Goal: Task Accomplishment & Management: Manage account settings

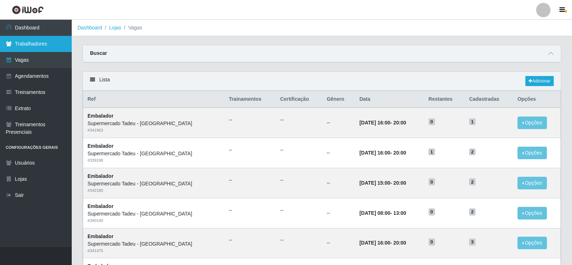
click at [37, 46] on link "Trabalhadores" at bounding box center [36, 44] width 72 height 16
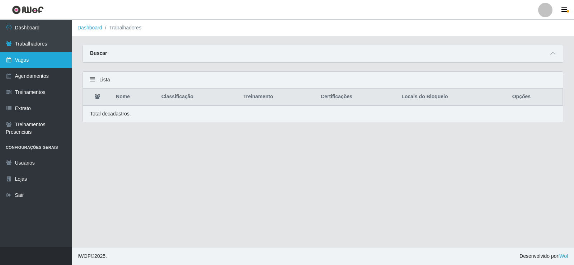
click at [46, 55] on link "Vagas" at bounding box center [36, 60] width 72 height 16
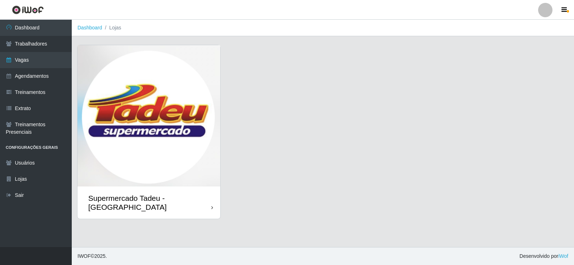
click at [160, 200] on div "Supermercado Tadeu - [GEOGRAPHIC_DATA]" at bounding box center [149, 203] width 123 height 18
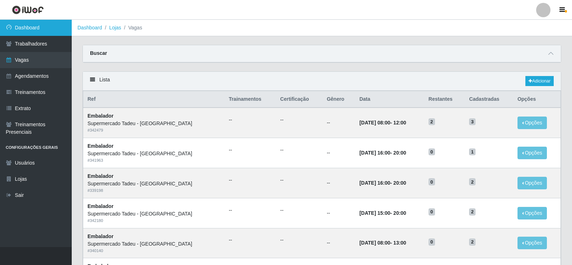
click at [43, 28] on link "Dashboard" at bounding box center [36, 28] width 72 height 16
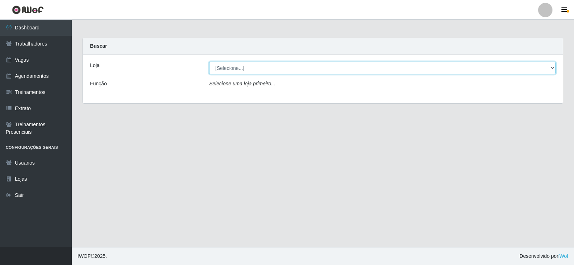
click at [551, 68] on select "[Selecione...] Supermercado Tadeu - [GEOGRAPHIC_DATA]" at bounding box center [382, 68] width 346 height 13
select select "195"
click at [209, 62] on select "[Selecione...] Supermercado Tadeu - [GEOGRAPHIC_DATA]" at bounding box center [382, 68] width 346 height 13
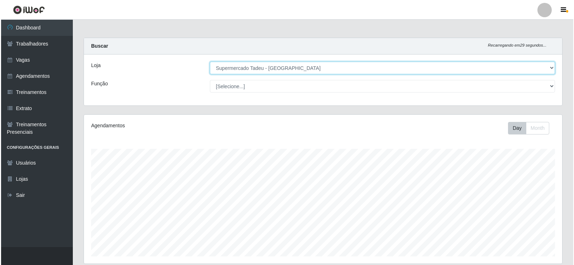
scroll to position [339, 0]
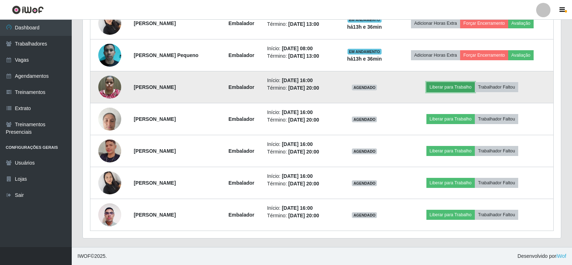
click at [456, 84] on button "Liberar para Trabalho" at bounding box center [450, 87] width 48 height 10
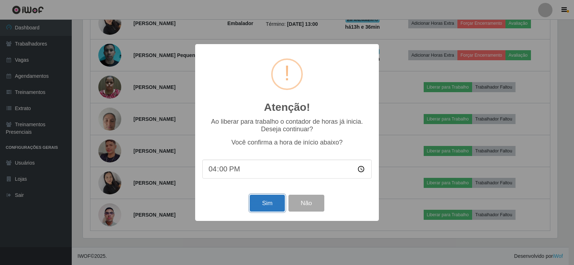
click at [256, 207] on button "Sim" at bounding box center [267, 203] width 35 height 17
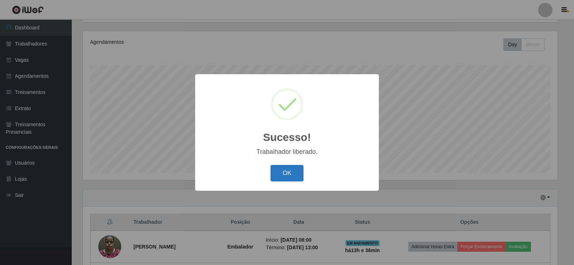
drag, startPoint x: 294, startPoint y: 173, endPoint x: 297, endPoint y: 177, distance: 4.8
click at [297, 177] on button "OK" at bounding box center [286, 173] width 33 height 17
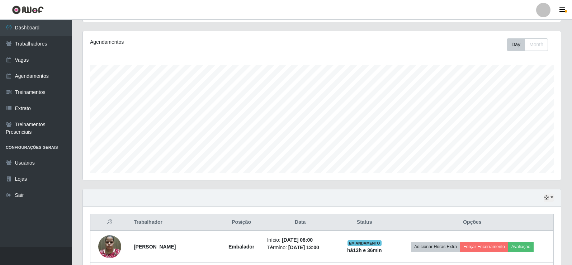
scroll to position [339, 0]
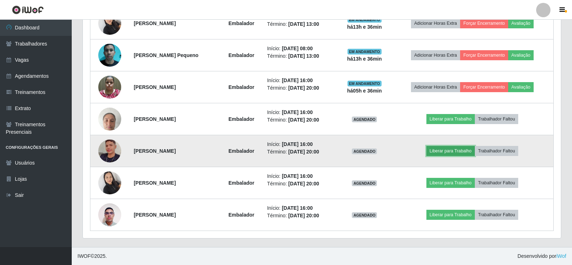
click at [464, 151] on button "Liberar para Trabalho" at bounding box center [450, 151] width 48 height 10
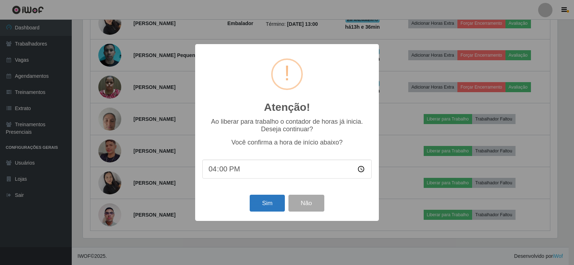
drag, startPoint x: 245, startPoint y: 199, endPoint x: 259, endPoint y: 202, distance: 14.5
click at [246, 199] on div "Sim Não" at bounding box center [286, 203] width 169 height 20
click at [263, 202] on button "Sim" at bounding box center [267, 203] width 35 height 17
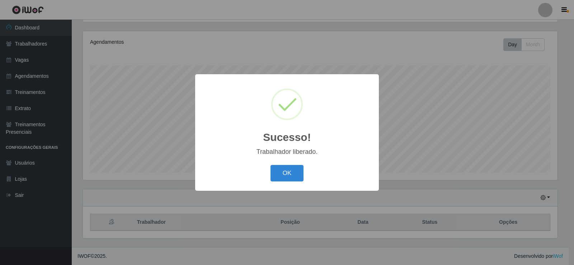
click at [287, 178] on button "OK" at bounding box center [286, 173] width 33 height 17
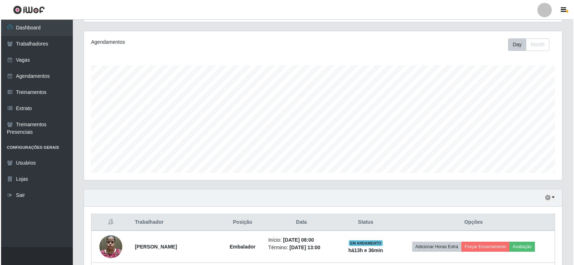
scroll to position [339, 0]
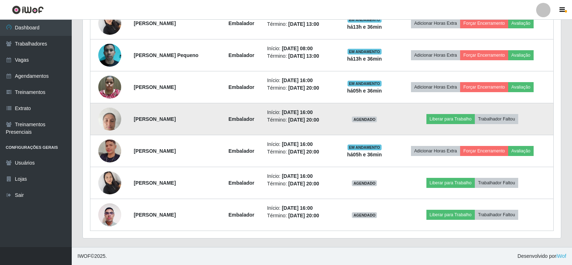
click at [451, 113] on td "Liberar para Trabalho Trabalhador Faltou" at bounding box center [472, 119] width 162 height 32
click at [452, 118] on button "Liberar para Trabalho" at bounding box center [450, 119] width 48 height 10
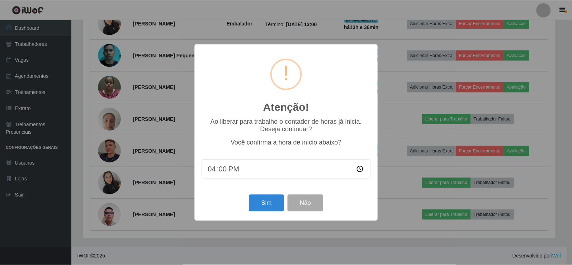
scroll to position [149, 474]
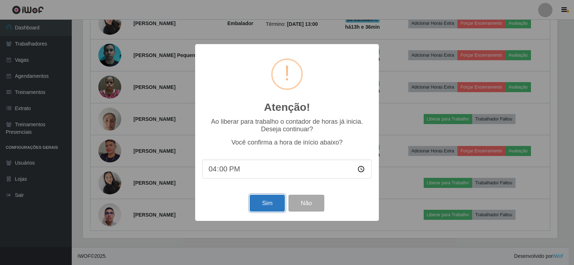
click at [270, 204] on button "Sim" at bounding box center [267, 203] width 35 height 17
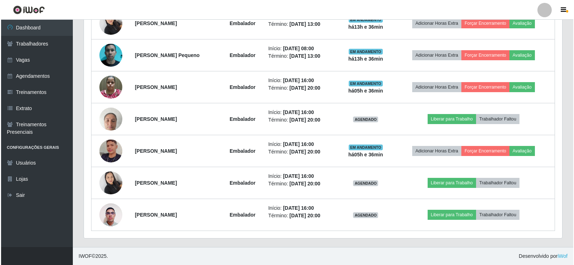
scroll to position [0, 0]
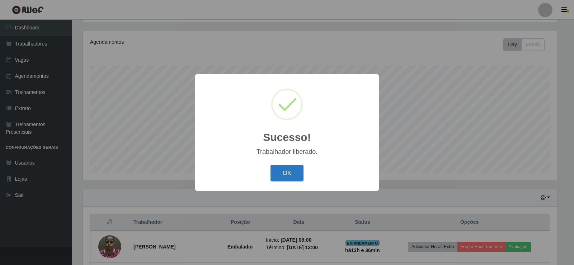
click at [290, 173] on button "OK" at bounding box center [286, 173] width 33 height 17
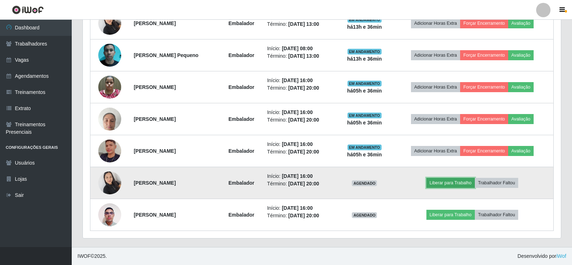
click at [445, 180] on button "Liberar para Trabalho" at bounding box center [450, 183] width 48 height 10
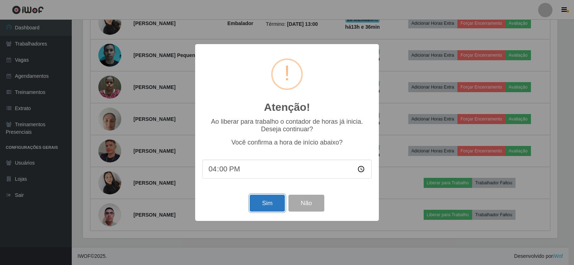
click at [270, 203] on button "Sim" at bounding box center [267, 203] width 35 height 17
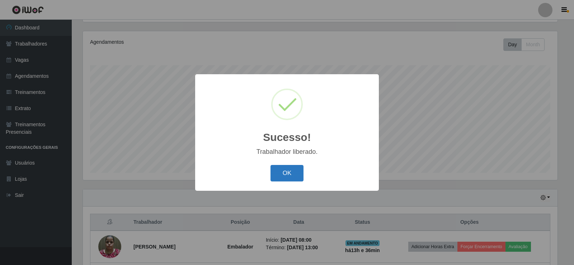
drag, startPoint x: 292, startPoint y: 175, endPoint x: 497, endPoint y: 154, distance: 206.3
click at [292, 175] on button "OK" at bounding box center [286, 173] width 33 height 17
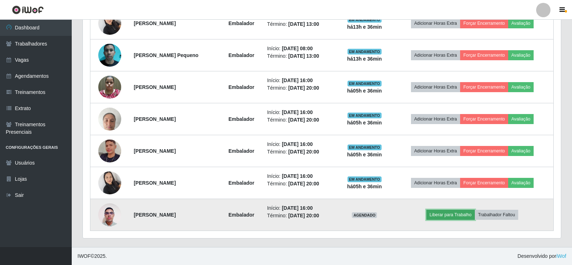
click at [450, 213] on button "Liberar para Trabalho" at bounding box center [450, 215] width 48 height 10
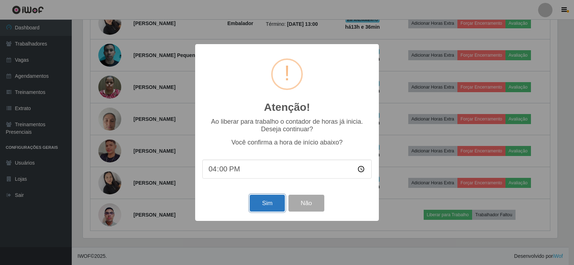
click at [259, 203] on button "Sim" at bounding box center [267, 203] width 35 height 17
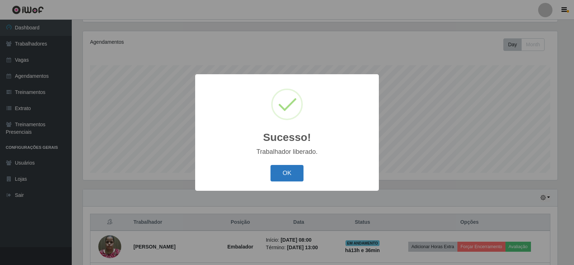
click at [286, 172] on button "OK" at bounding box center [286, 173] width 33 height 17
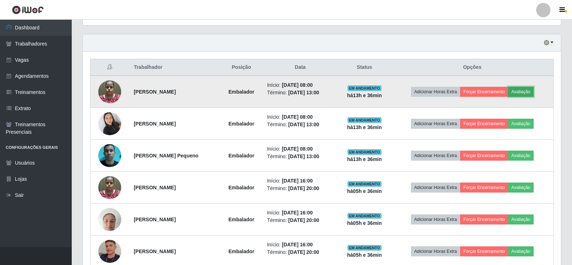
click at [530, 95] on button "Avaliação" at bounding box center [520, 92] width 25 height 10
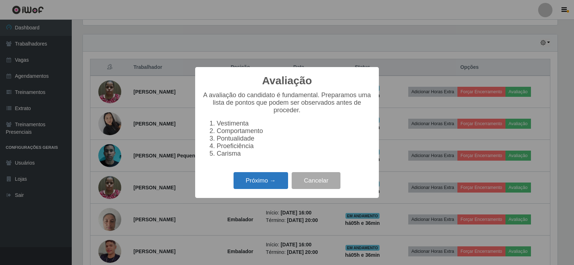
click at [277, 184] on button "Próximo →" at bounding box center [260, 180] width 55 height 17
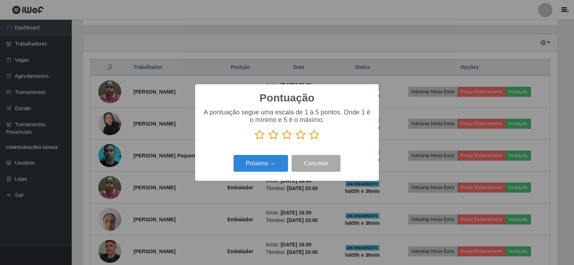
click at [313, 138] on icon at bounding box center [314, 134] width 10 height 11
click at [309, 140] on input "radio" at bounding box center [309, 140] width 0 height 0
click at [261, 170] on button "Próximo →" at bounding box center [260, 163] width 55 height 17
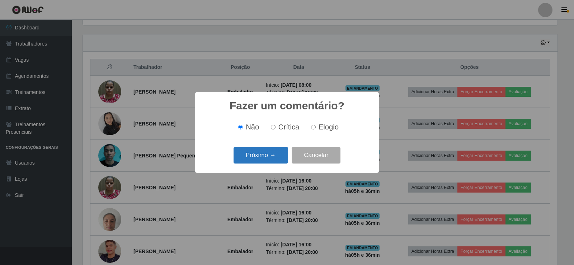
click at [272, 158] on button "Próximo →" at bounding box center [260, 155] width 55 height 17
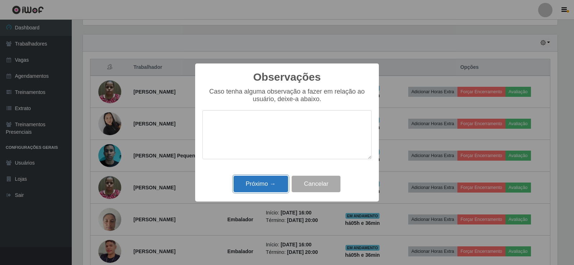
click at [267, 182] on button "Próximo →" at bounding box center [260, 184] width 55 height 17
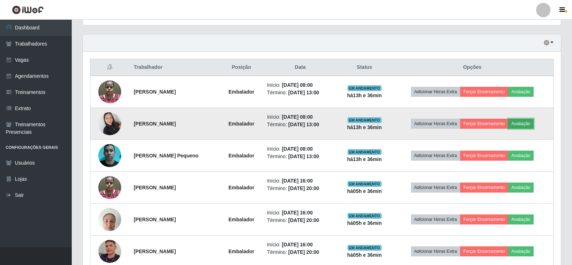
click at [524, 124] on button "Avaliação" at bounding box center [520, 124] width 25 height 10
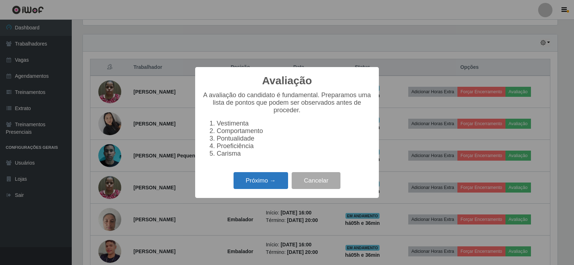
click at [270, 186] on button "Próximo →" at bounding box center [260, 180] width 55 height 17
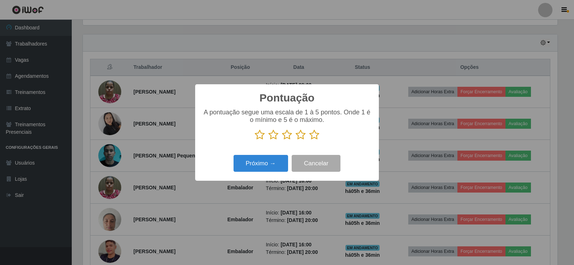
click at [316, 133] on icon at bounding box center [314, 134] width 10 height 11
click at [309, 140] on input "radio" at bounding box center [309, 140] width 0 height 0
click at [279, 168] on button "Próximo →" at bounding box center [260, 163] width 55 height 17
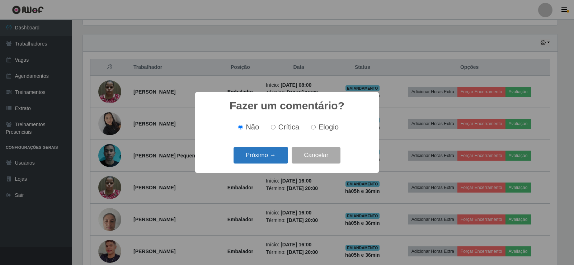
click at [279, 158] on button "Próximo →" at bounding box center [260, 155] width 55 height 17
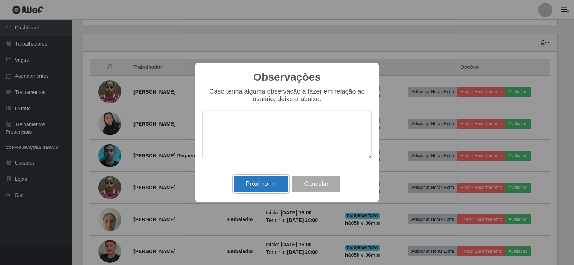
click at [249, 190] on button "Próximo →" at bounding box center [260, 184] width 55 height 17
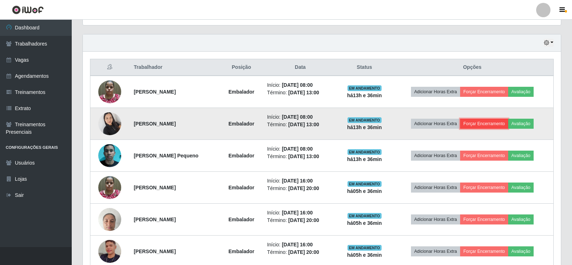
click at [494, 122] on button "Forçar Encerramento" at bounding box center [484, 124] width 48 height 10
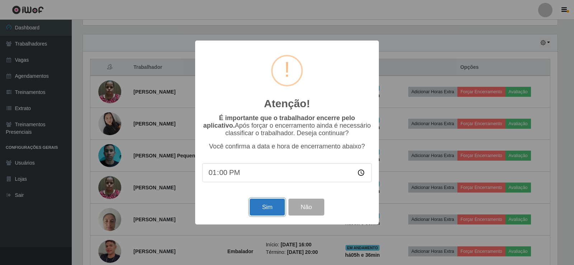
click at [265, 206] on button "Sim" at bounding box center [267, 207] width 35 height 17
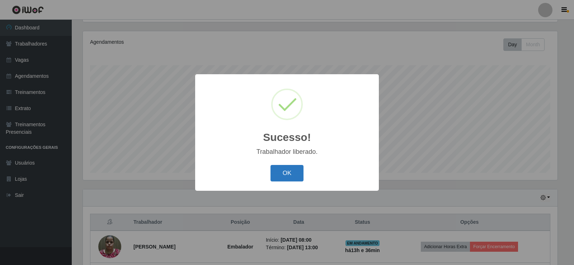
click at [278, 174] on button "OK" at bounding box center [286, 173] width 33 height 17
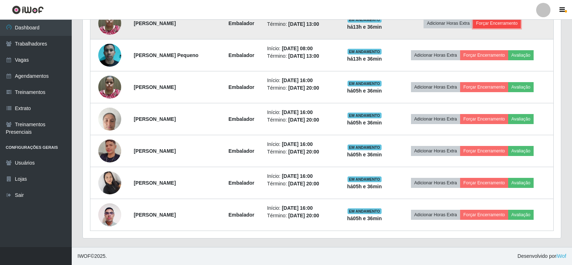
click at [496, 26] on button "Forçar Encerramento" at bounding box center [497, 23] width 48 height 10
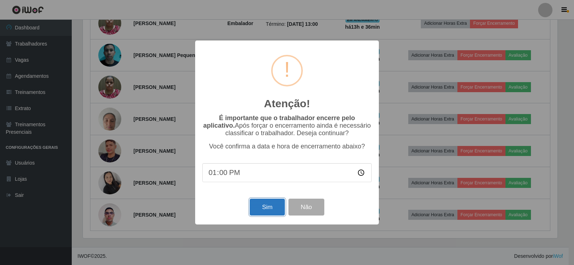
click at [266, 211] on button "Sim" at bounding box center [267, 207] width 35 height 17
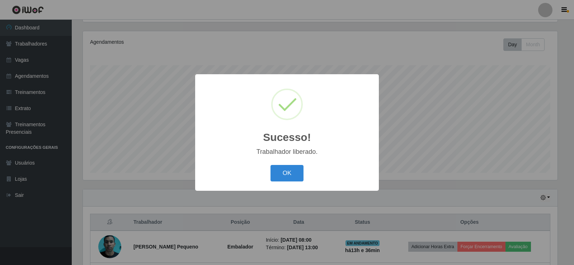
drag, startPoint x: 280, startPoint y: 175, endPoint x: 514, endPoint y: 185, distance: 234.4
click at [280, 175] on button "OK" at bounding box center [286, 173] width 33 height 17
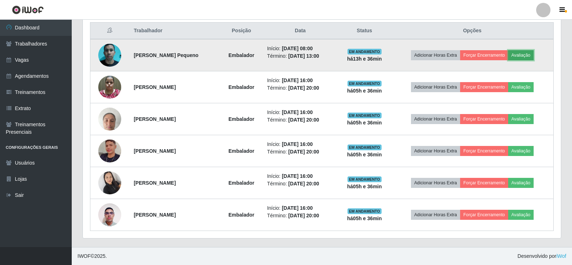
click at [527, 55] on button "Avaliação" at bounding box center [520, 55] width 25 height 10
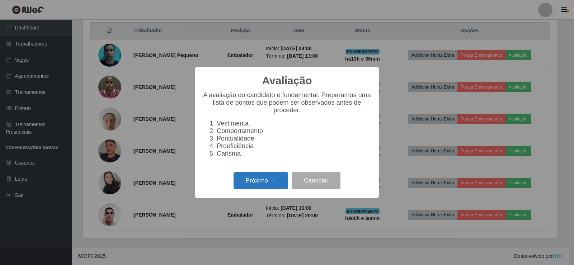
click at [265, 185] on button "Próximo →" at bounding box center [260, 180] width 55 height 17
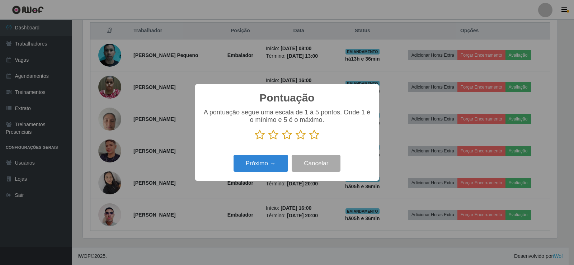
click at [289, 139] on icon at bounding box center [287, 134] width 10 height 11
click at [282, 140] on input "radio" at bounding box center [282, 140] width 0 height 0
click at [275, 172] on button "Próximo →" at bounding box center [260, 163] width 55 height 17
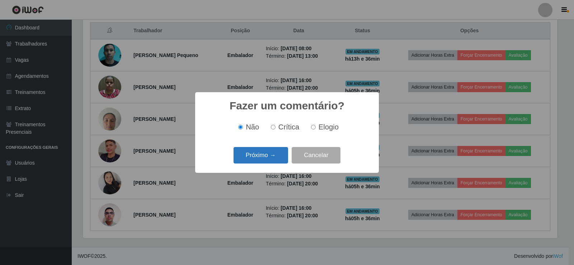
click at [280, 159] on button "Próximo →" at bounding box center [260, 155] width 55 height 17
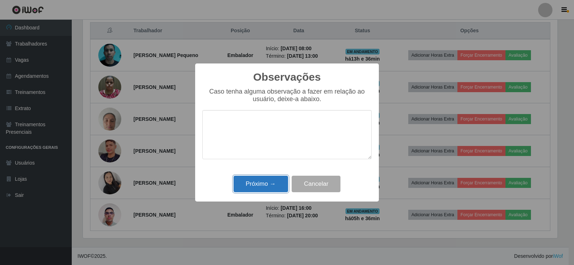
click at [279, 182] on button "Próximo →" at bounding box center [260, 184] width 55 height 17
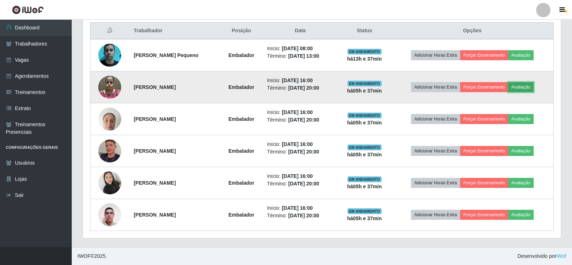
click at [532, 87] on button "Avaliação" at bounding box center [520, 87] width 25 height 10
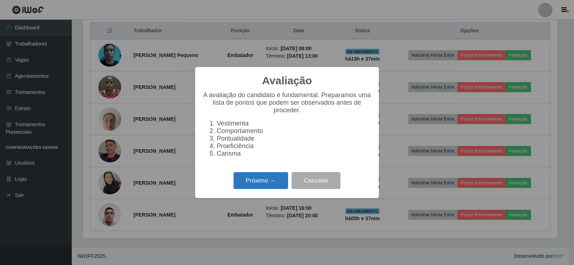
click at [279, 178] on button "Próximo →" at bounding box center [260, 180] width 55 height 17
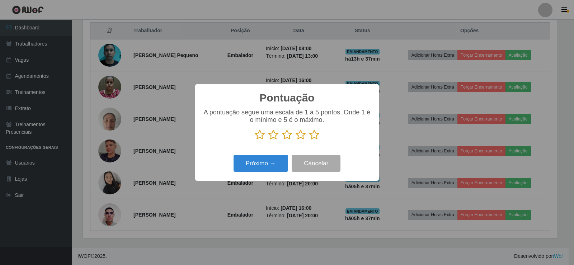
click at [318, 137] on icon at bounding box center [314, 134] width 10 height 11
click at [309, 140] on input "radio" at bounding box center [309, 140] width 0 height 0
click at [277, 161] on button "Próximo →" at bounding box center [260, 163] width 55 height 17
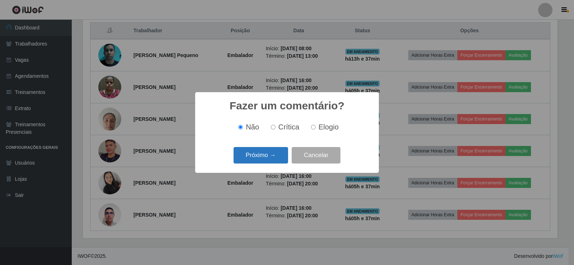
click at [277, 162] on button "Próximo →" at bounding box center [260, 155] width 55 height 17
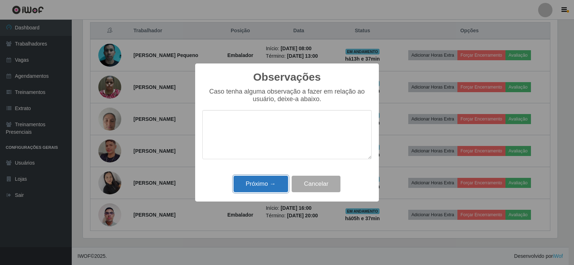
click at [260, 188] on button "Próximo →" at bounding box center [260, 184] width 55 height 17
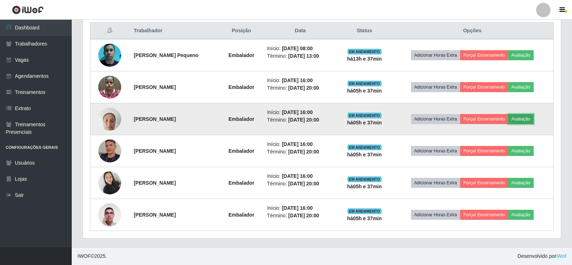
click at [527, 123] on button "Avaliação" at bounding box center [520, 119] width 25 height 10
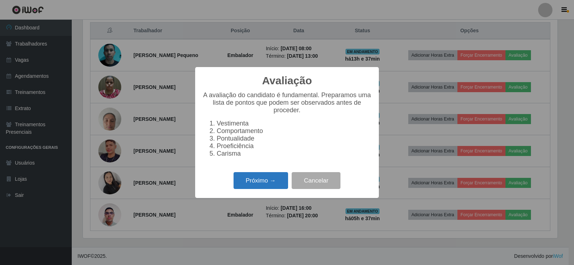
click at [282, 181] on button "Próximo →" at bounding box center [260, 180] width 55 height 17
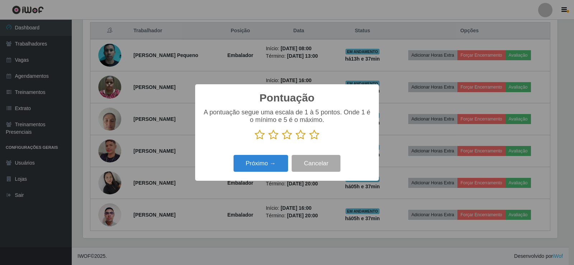
click at [315, 138] on icon at bounding box center [314, 134] width 10 height 11
click at [309, 140] on input "radio" at bounding box center [309, 140] width 0 height 0
click at [250, 181] on div "Pontuação × A pontuação segue uma escala de 1 à 5 pontos. Onde 1 é o mínimo e 5…" at bounding box center [287, 132] width 184 height 96
click at [256, 166] on button "Próximo →" at bounding box center [260, 163] width 55 height 17
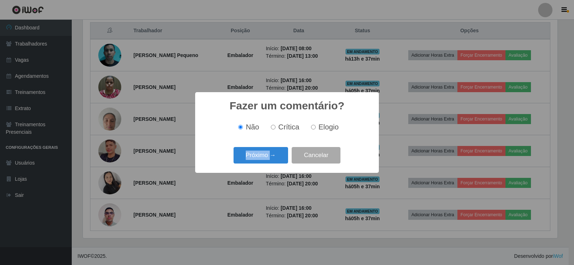
click at [256, 167] on div "Fazer um comentário? × Não Crítica Elogio Próximo → Cancelar" at bounding box center [287, 132] width 184 height 80
click at [266, 157] on button "Próximo →" at bounding box center [260, 155] width 55 height 17
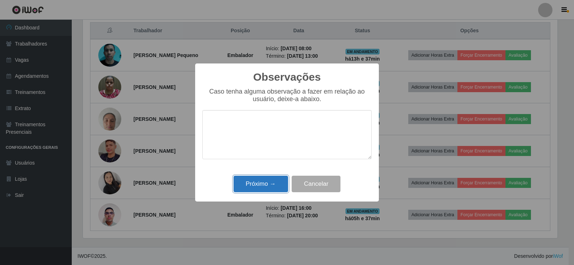
click at [255, 191] on button "Próximo →" at bounding box center [260, 184] width 55 height 17
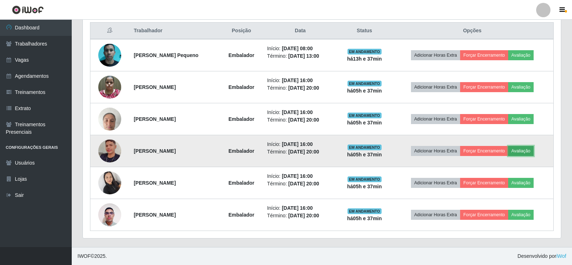
click at [532, 152] on button "Avaliação" at bounding box center [520, 151] width 25 height 10
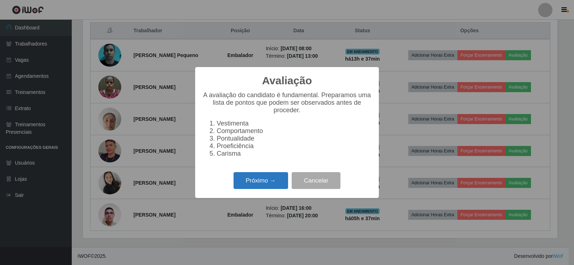
click at [257, 187] on button "Próximo →" at bounding box center [260, 180] width 55 height 17
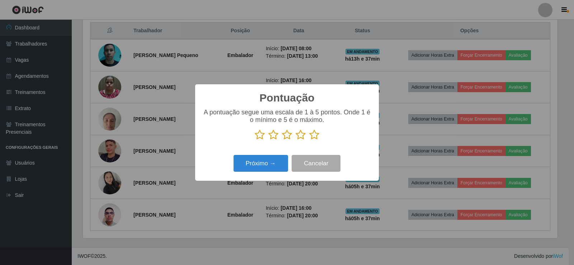
click at [314, 135] on icon at bounding box center [314, 134] width 10 height 11
click at [309, 140] on input "radio" at bounding box center [309, 140] width 0 height 0
click at [263, 165] on button "Próximo →" at bounding box center [260, 163] width 55 height 17
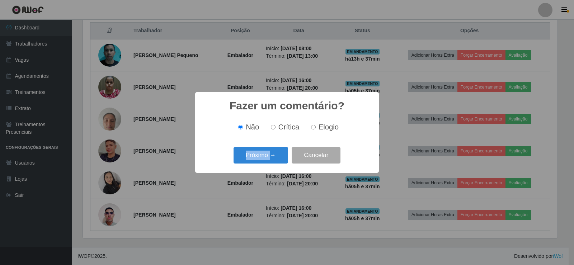
click at [263, 165] on div "Próximo → Cancelar" at bounding box center [286, 155] width 169 height 20
click at [270, 154] on button "Próximo →" at bounding box center [260, 155] width 55 height 17
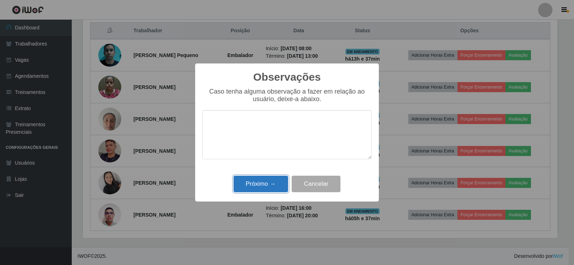
click at [260, 187] on button "Próximo →" at bounding box center [260, 184] width 55 height 17
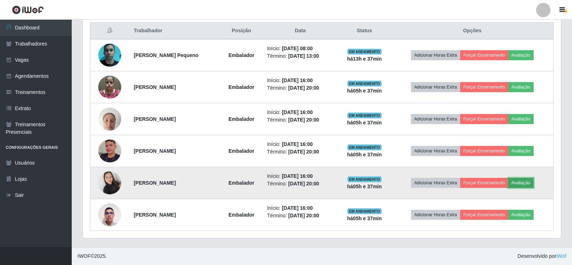
click at [523, 184] on button "Avaliação" at bounding box center [520, 183] width 25 height 10
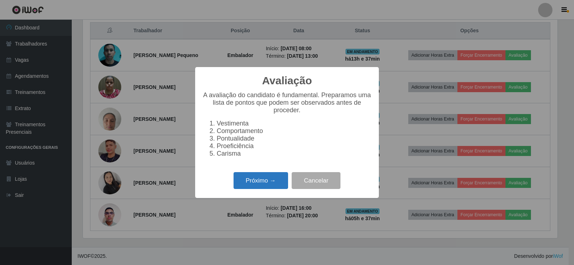
click at [266, 188] on button "Próximo →" at bounding box center [260, 180] width 55 height 17
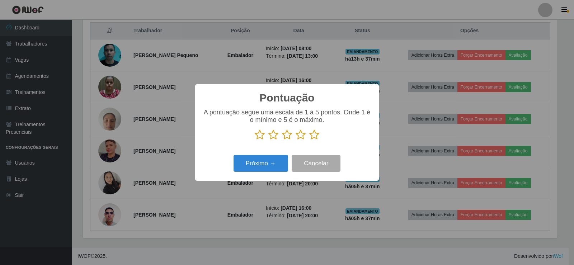
click at [316, 138] on icon at bounding box center [314, 134] width 10 height 11
click at [309, 140] on input "radio" at bounding box center [309, 140] width 0 height 0
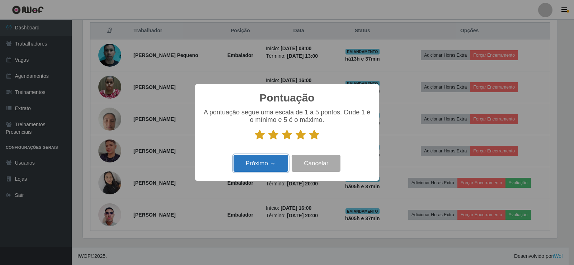
click at [258, 169] on button "Próximo →" at bounding box center [260, 163] width 55 height 17
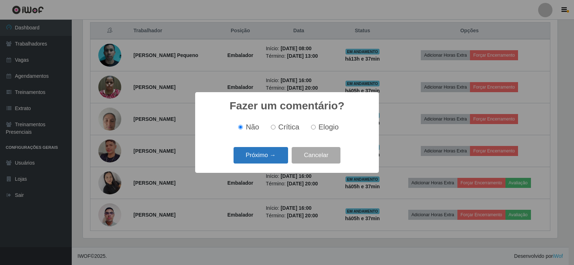
click at [260, 157] on button "Próximo →" at bounding box center [260, 155] width 55 height 17
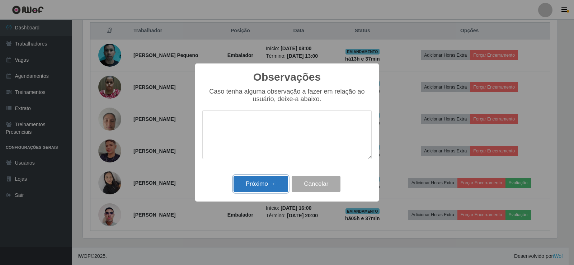
click at [259, 181] on button "Próximo →" at bounding box center [260, 184] width 55 height 17
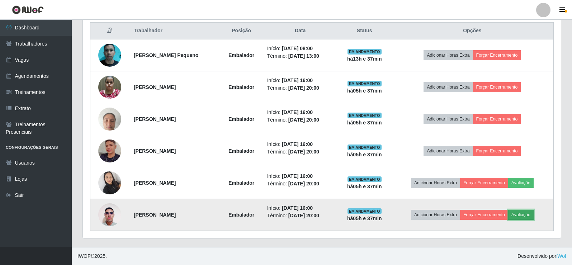
click at [527, 215] on button "Avaliação" at bounding box center [520, 215] width 25 height 10
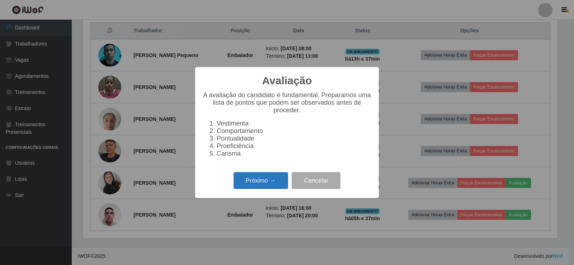
click at [264, 179] on button "Próximo →" at bounding box center [260, 180] width 55 height 17
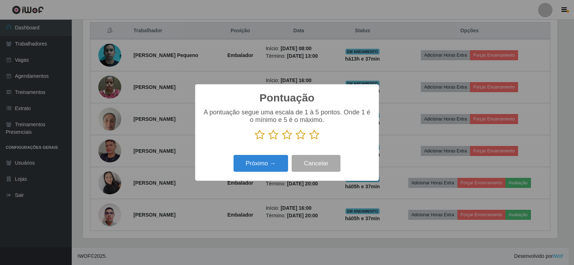
click at [302, 136] on icon at bounding box center [301, 134] width 10 height 11
click at [296, 140] on input "radio" at bounding box center [296, 140] width 0 height 0
click at [281, 162] on button "Próximo →" at bounding box center [260, 163] width 55 height 17
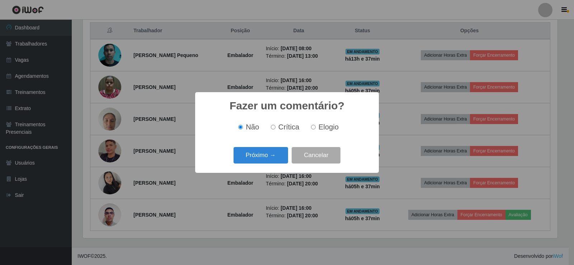
click at [266, 165] on div "Próximo → Cancelar" at bounding box center [286, 155] width 169 height 20
click at [265, 159] on button "Próximo →" at bounding box center [260, 155] width 55 height 17
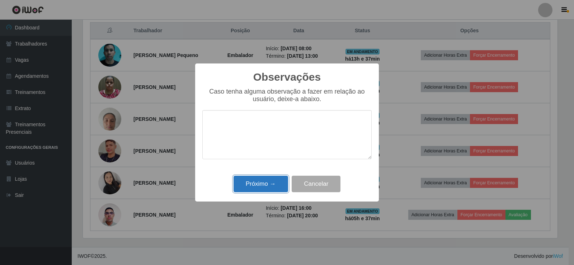
click at [261, 179] on button "Próximo →" at bounding box center [260, 184] width 55 height 17
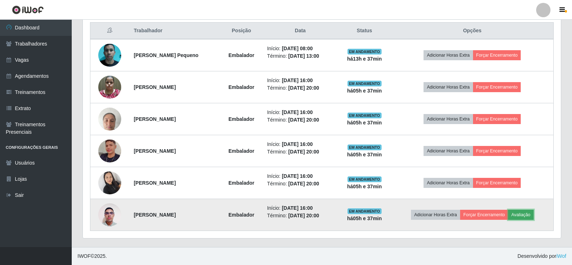
click at [526, 212] on button "Avaliação" at bounding box center [520, 215] width 25 height 10
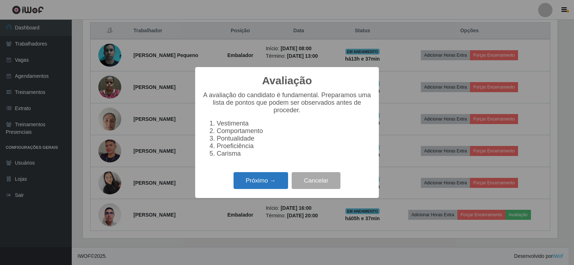
click at [267, 181] on button "Próximo →" at bounding box center [260, 180] width 55 height 17
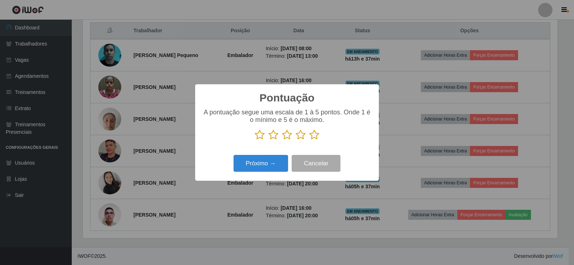
click at [300, 135] on icon at bounding box center [301, 134] width 10 height 11
click at [296, 140] on input "radio" at bounding box center [296, 140] width 0 height 0
click at [270, 165] on button "Próximo →" at bounding box center [260, 163] width 55 height 17
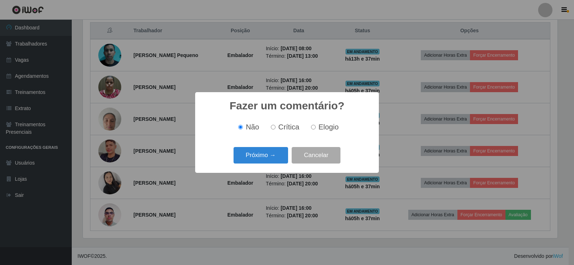
click at [269, 163] on button "Próximo →" at bounding box center [260, 155] width 55 height 17
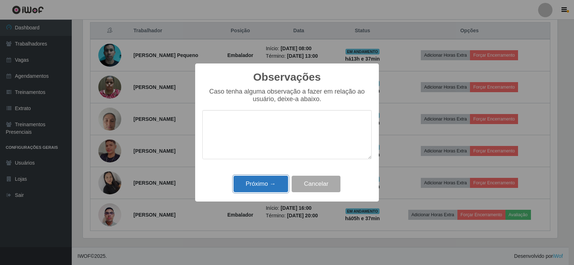
click at [269, 184] on button "Próximo →" at bounding box center [260, 184] width 55 height 17
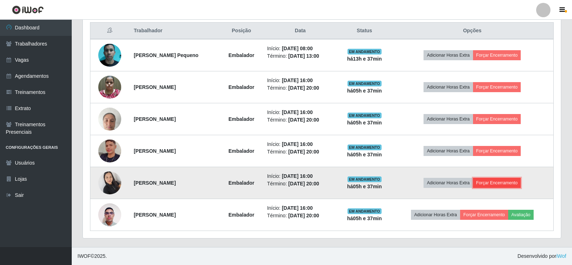
click at [488, 178] on button "Forçar Encerramento" at bounding box center [497, 183] width 48 height 10
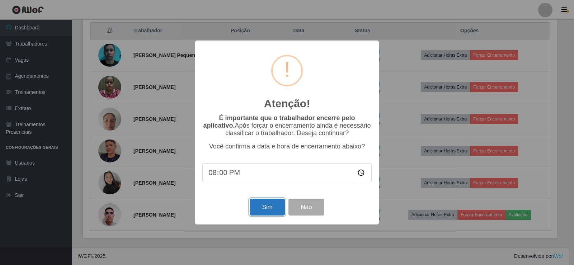
click at [280, 213] on button "Sim" at bounding box center [267, 207] width 35 height 17
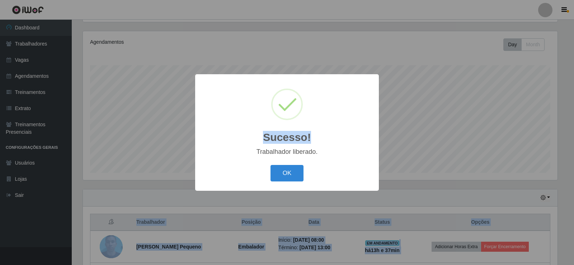
drag, startPoint x: 573, startPoint y: 126, endPoint x: 573, endPoint y: 279, distance: 153.1
click at [572, 265] on html "Perfil Alterar Senha Sair Dashboard Trabalhadores Vagas Agendamentos Treinament…" at bounding box center [287, 170] width 574 height 508
click at [289, 176] on button "OK" at bounding box center [286, 173] width 33 height 17
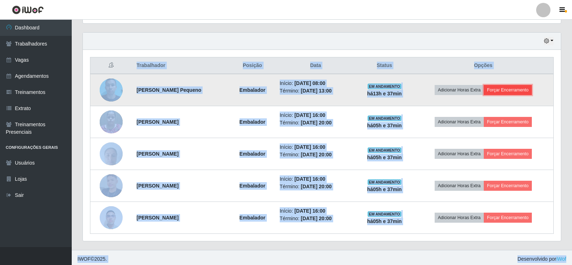
click at [514, 89] on button "Forçar Encerramento" at bounding box center [508, 90] width 48 height 10
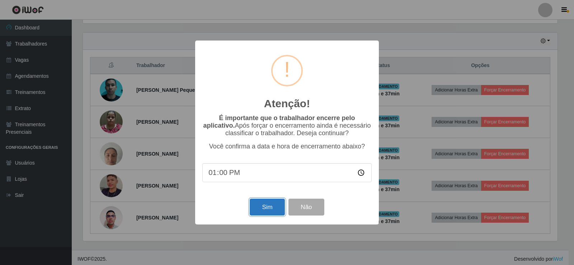
click at [271, 213] on button "Sim" at bounding box center [267, 207] width 35 height 17
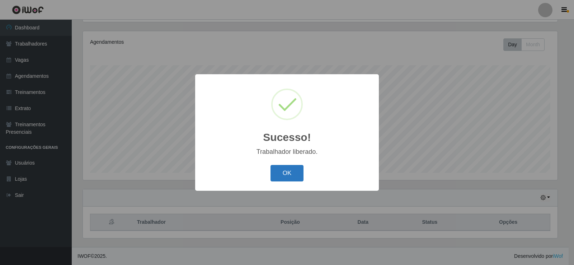
click at [286, 174] on button "OK" at bounding box center [286, 173] width 33 height 17
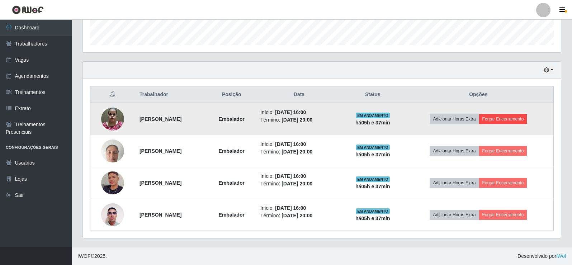
click at [499, 113] on td "Adicionar Horas Extra Forçar Encerramento" at bounding box center [478, 119] width 150 height 32
click at [499, 117] on button "Forçar Encerramento" at bounding box center [503, 119] width 48 height 10
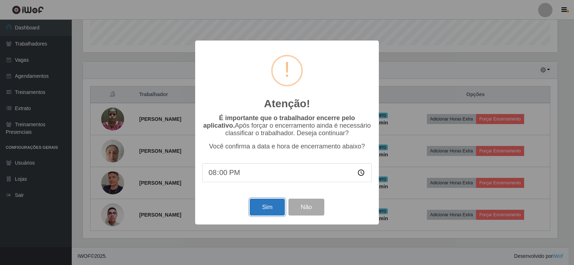
click at [263, 201] on button "Sim" at bounding box center [267, 207] width 35 height 17
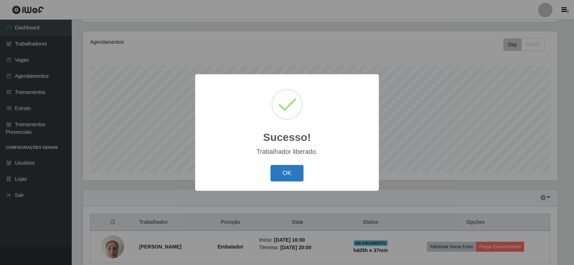
click at [298, 174] on button "OK" at bounding box center [286, 173] width 33 height 17
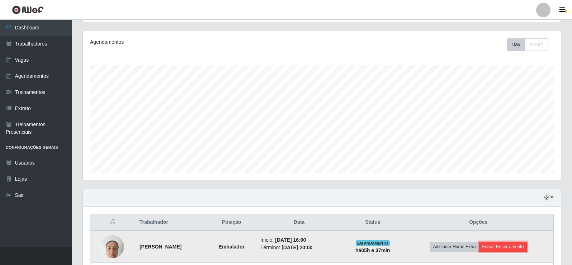
click at [503, 243] on button "Forçar Encerramento" at bounding box center [503, 247] width 48 height 10
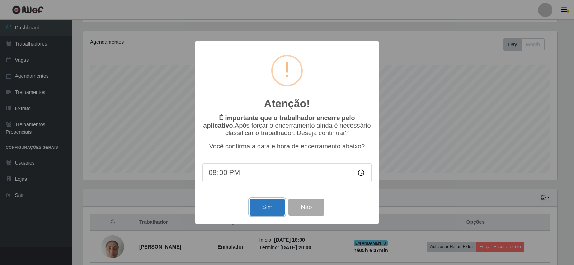
click at [268, 216] on button "Sim" at bounding box center [267, 207] width 35 height 17
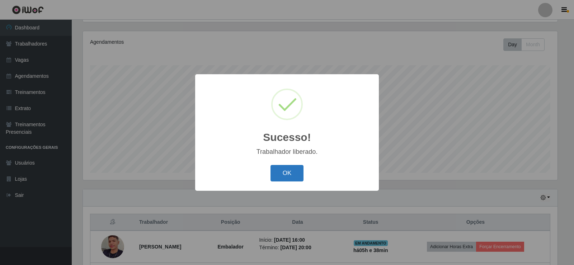
click at [297, 174] on button "OK" at bounding box center [286, 173] width 33 height 17
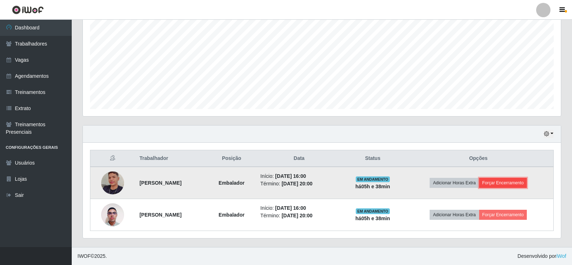
click at [497, 184] on button "Forçar Encerramento" at bounding box center [503, 183] width 48 height 10
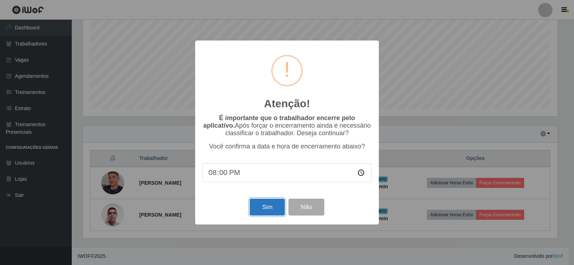
click at [255, 210] on button "Sim" at bounding box center [267, 207] width 35 height 17
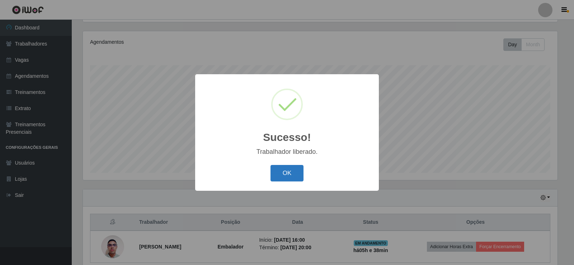
click at [284, 168] on button "OK" at bounding box center [286, 173] width 33 height 17
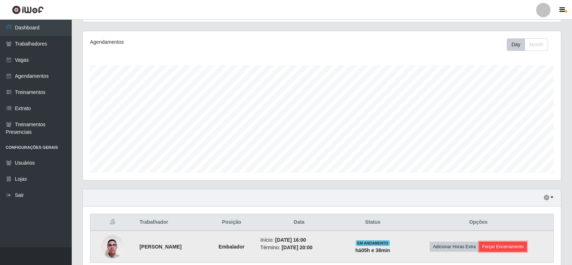
click at [503, 246] on button "Forçar Encerramento" at bounding box center [503, 247] width 48 height 10
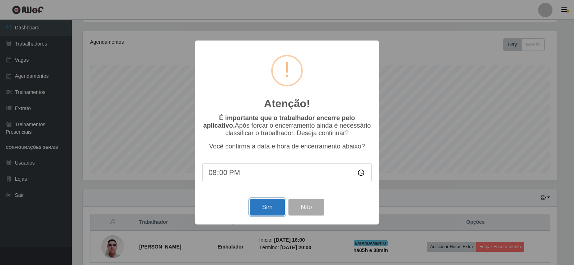
click at [271, 210] on button "Sim" at bounding box center [267, 207] width 35 height 17
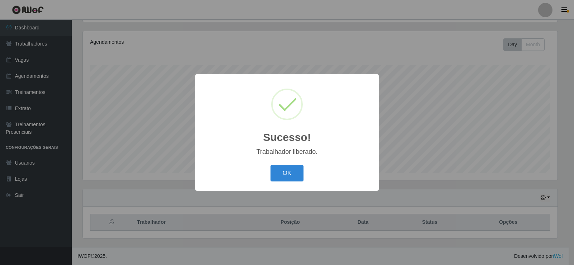
drag, startPoint x: 278, startPoint y: 179, endPoint x: 143, endPoint y: 213, distance: 139.1
click at [276, 183] on div "OK Cancel" at bounding box center [286, 173] width 169 height 20
drag, startPoint x: 280, startPoint y: 170, endPoint x: 224, endPoint y: 203, distance: 64.6
click at [280, 170] on button "OK" at bounding box center [286, 173] width 33 height 17
